Goal: Task Accomplishment & Management: Use online tool/utility

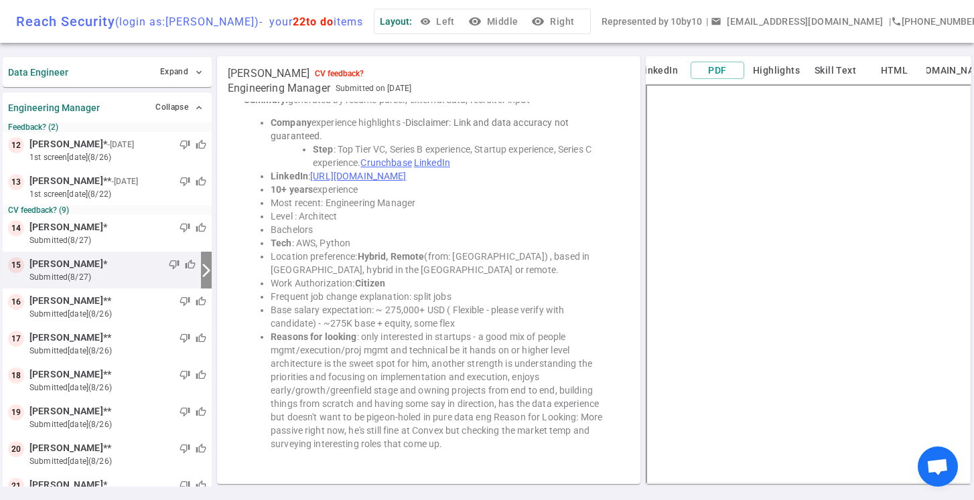
scroll to position [122, 0]
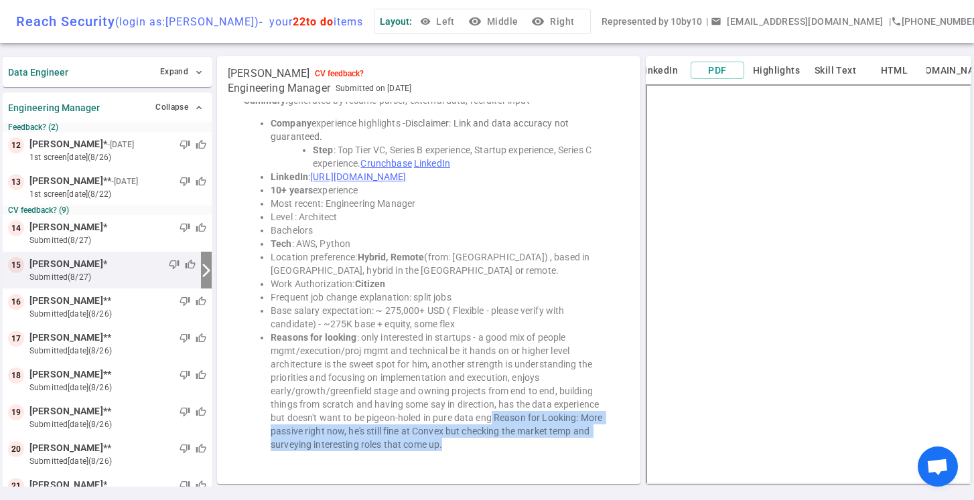
drag, startPoint x: 453, startPoint y: 443, endPoint x: 492, endPoint y: 415, distance: 48.0
click at [492, 415] on li "Reasons for looking : only interested in startups - a good mix of people mgmt/e…" at bounding box center [442, 391] width 343 height 121
copy li "Reason for Looking: More passive right now, he's still fine at Convex but check…"
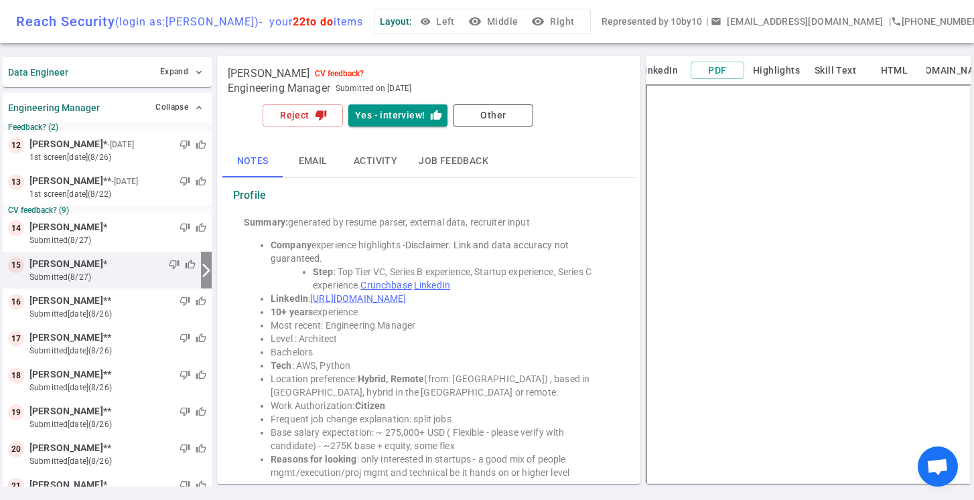
scroll to position [0, 0]
click at [317, 115] on icon "thumb_down" at bounding box center [321, 115] width 12 height 12
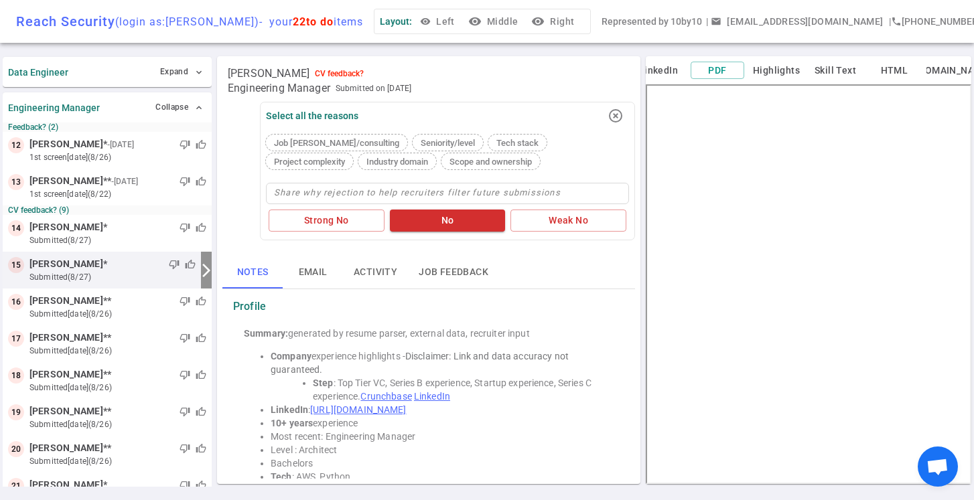
click at [413, 137] on div "Seniority/level" at bounding box center [448, 143] width 70 height 16
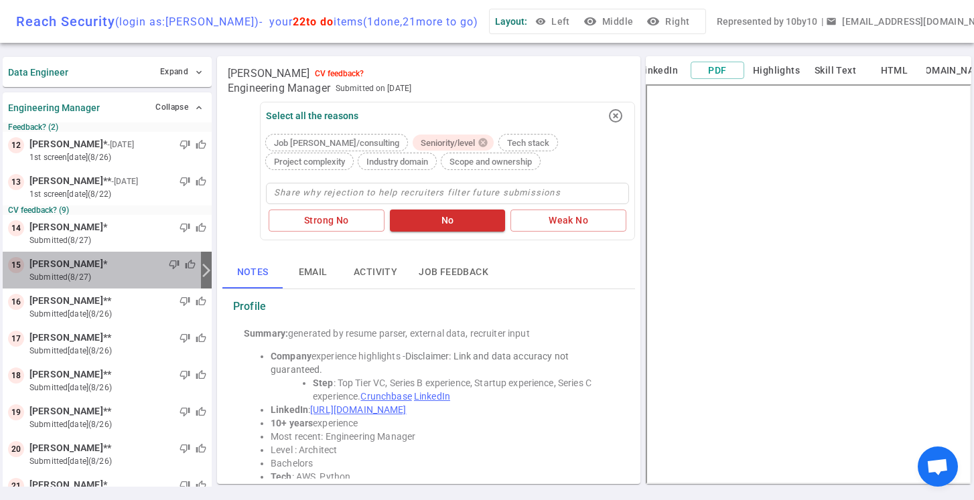
click at [206, 265] on icon "arrow_forward_ios" at bounding box center [206, 271] width 16 height 16
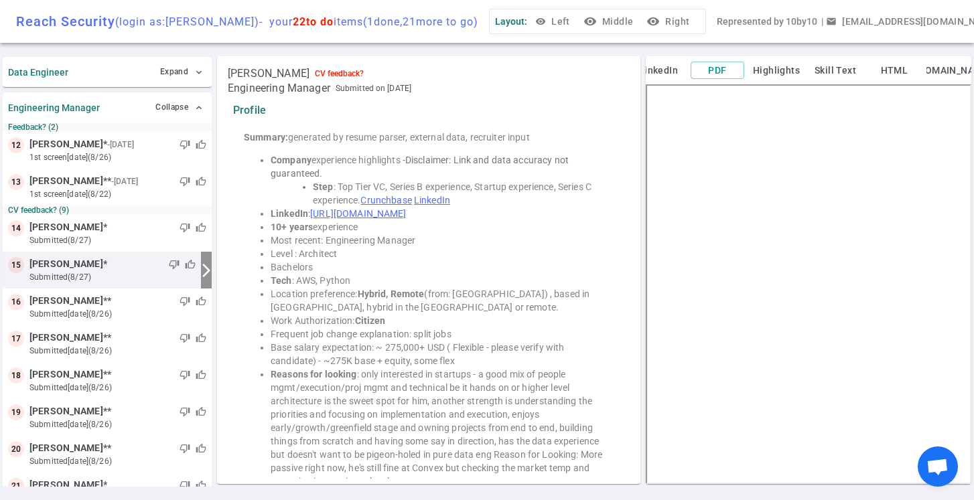
scroll to position [86, 0]
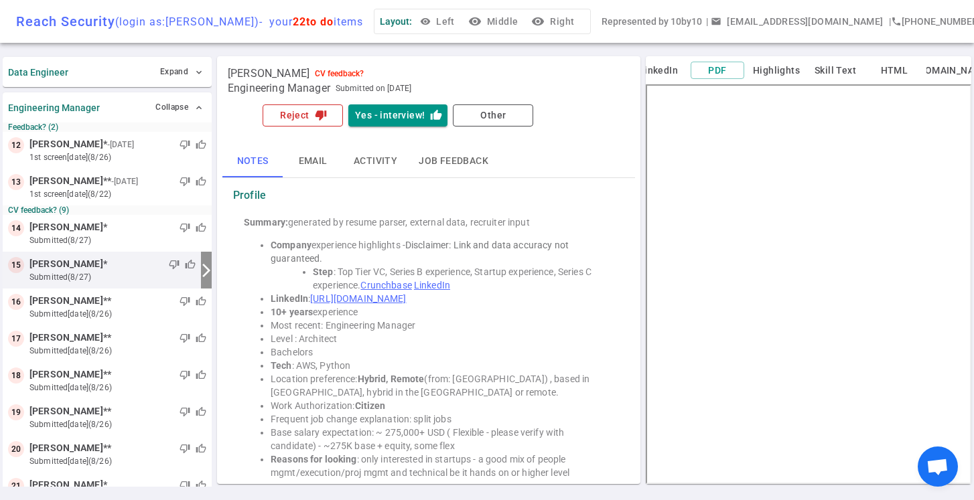
click at [301, 118] on button "Reject thumb_down" at bounding box center [303, 115] width 80 height 22
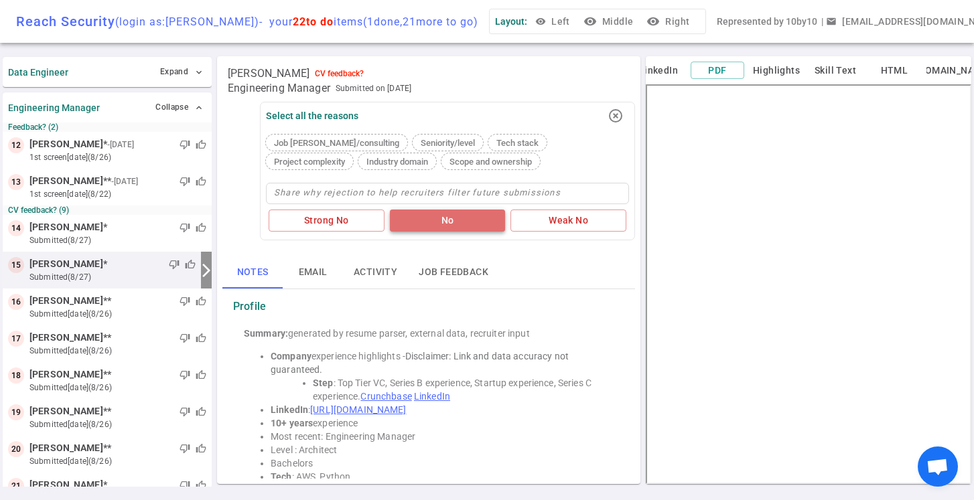
click at [442, 224] on button "No" at bounding box center [448, 221] width 116 height 22
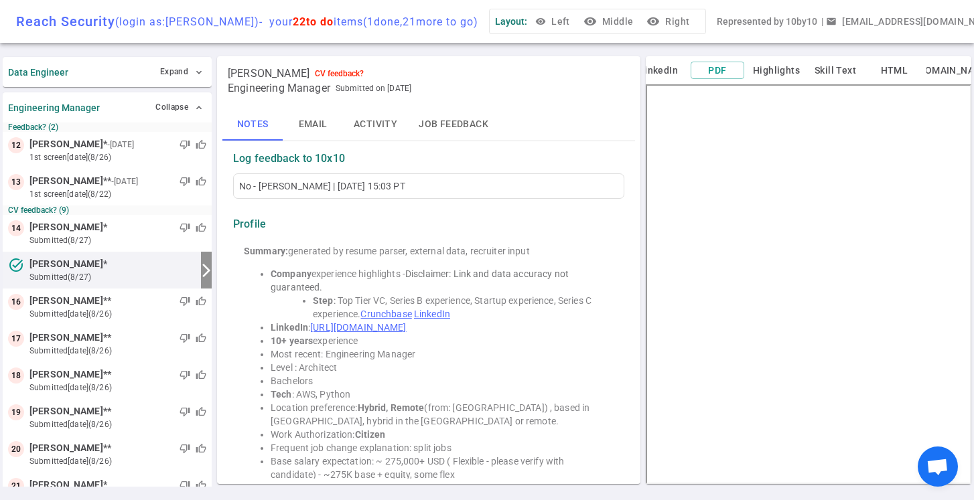
scroll to position [48, 0]
